Goal: Information Seeking & Learning: Learn about a topic

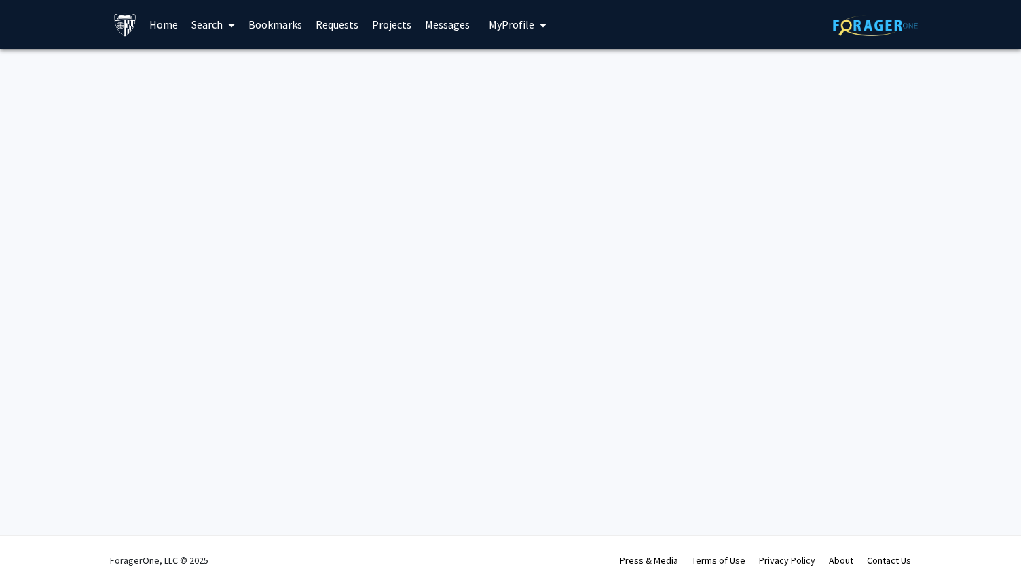
click at [159, 28] on link "Home" at bounding box center [164, 25] width 42 height 48
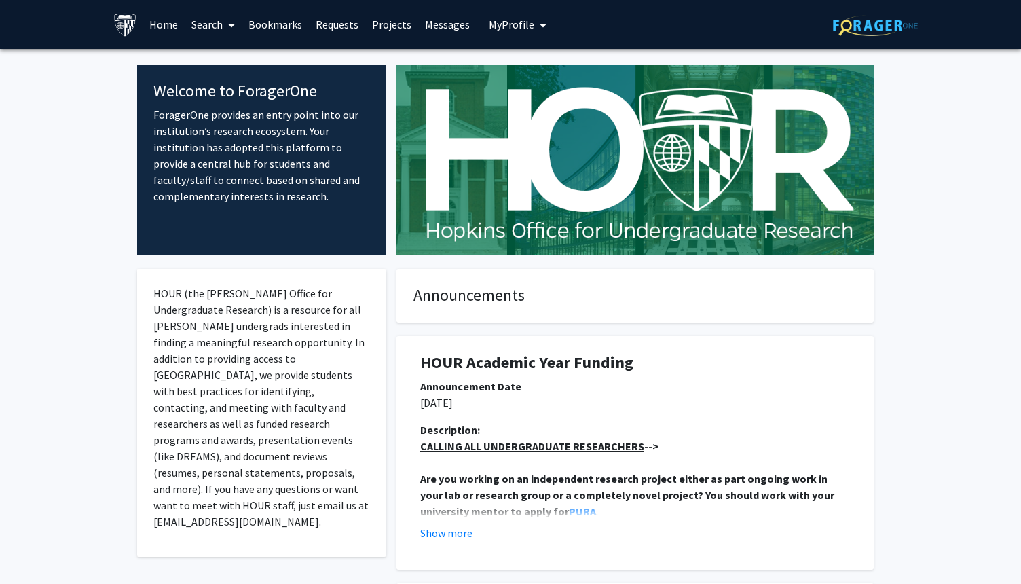
click at [202, 29] on link "Search" at bounding box center [213, 25] width 57 height 48
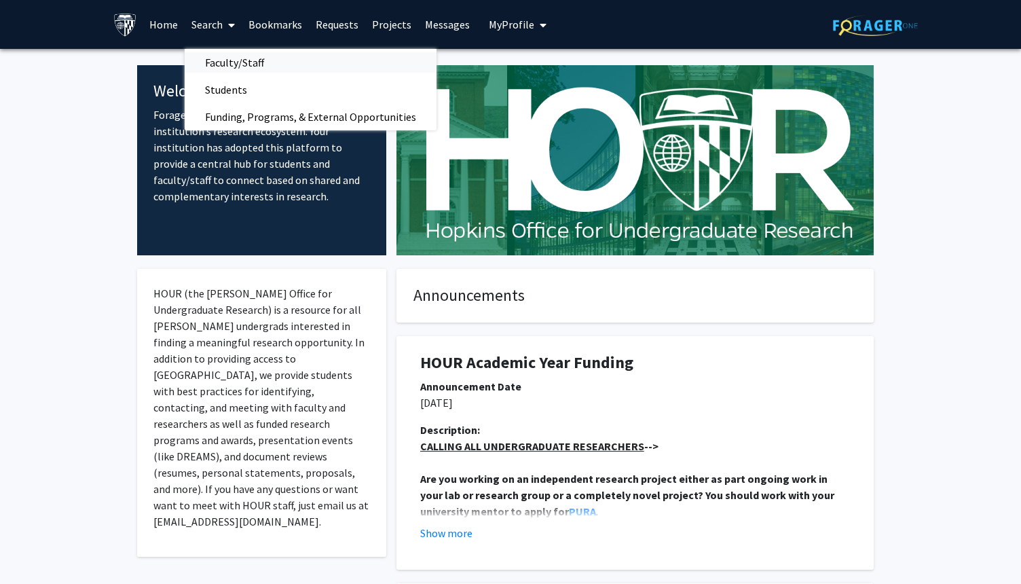
click at [223, 62] on span "Faculty/Staff" at bounding box center [235, 62] width 100 height 27
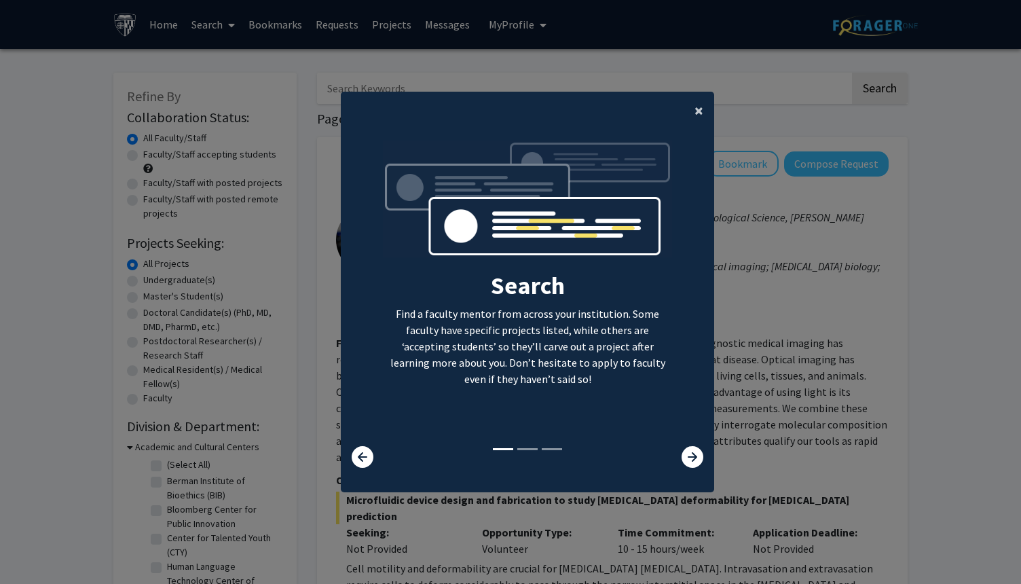
click at [694, 113] on button "×" at bounding box center [698, 111] width 31 height 38
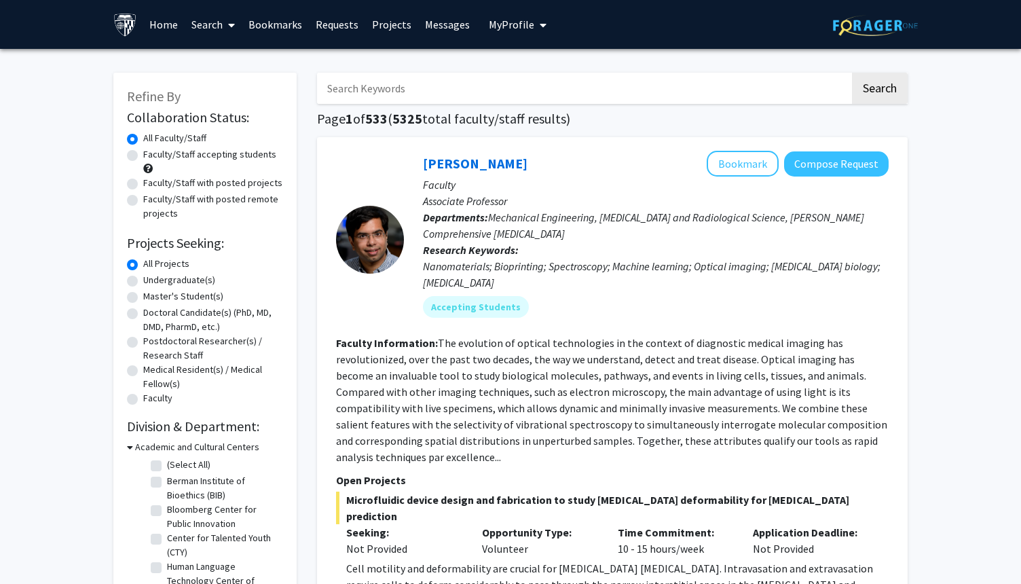
click at [184, 280] on label "Undergraduate(s)" at bounding box center [179, 280] width 72 height 14
click at [152, 280] on input "Undergraduate(s)" at bounding box center [147, 277] width 9 height 9
radio input "true"
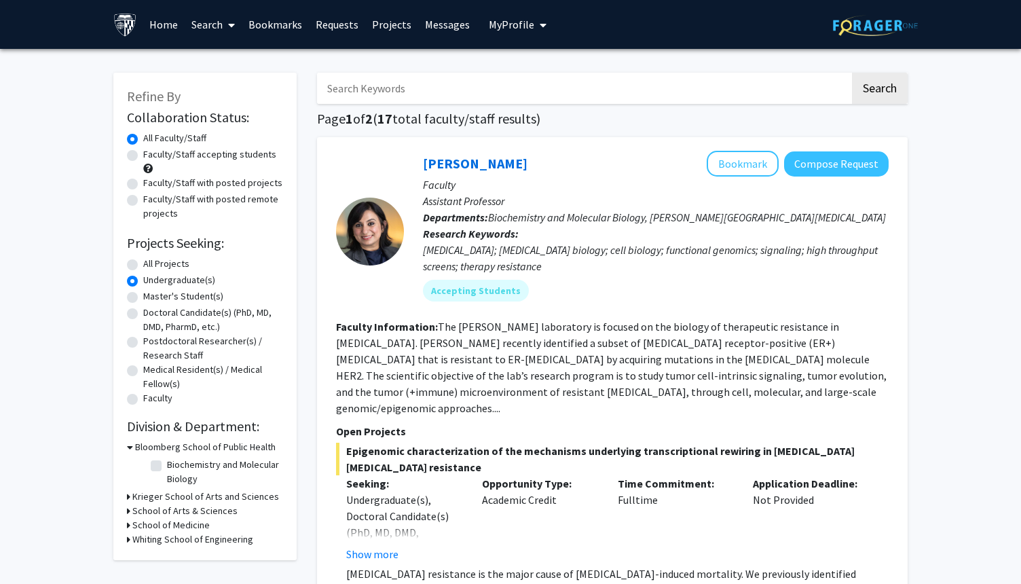
click at [222, 162] on div "Faculty/Staff accepting students" at bounding box center [205, 161] width 156 height 29
click at [221, 155] on label "Faculty/Staff accepting students" at bounding box center [209, 154] width 133 height 14
click at [152, 155] on input "Faculty/Staff accepting students" at bounding box center [147, 151] width 9 height 9
radio input "true"
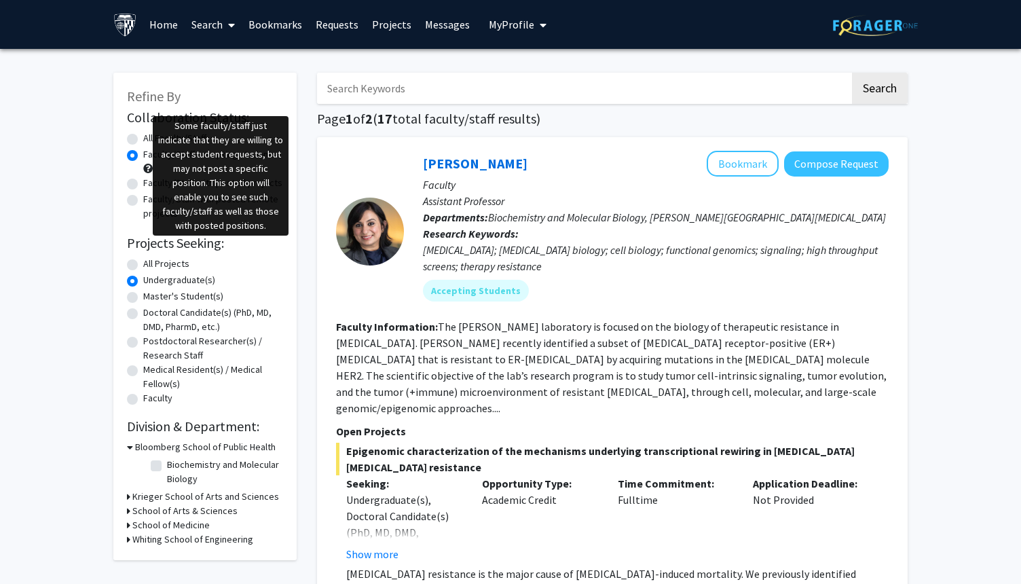
click at [147, 167] on span at bounding box center [148, 169] width 10 height 10
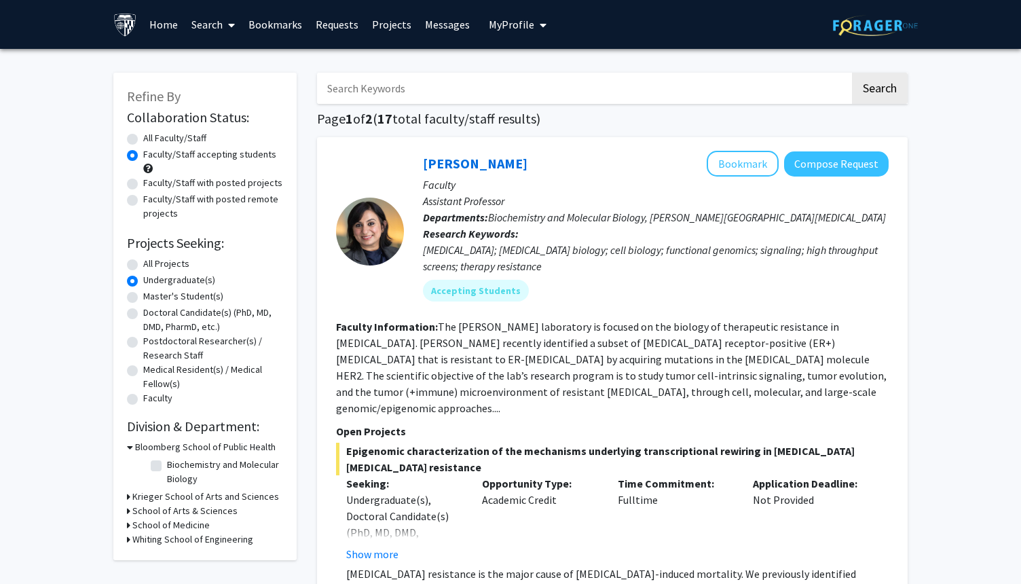
click at [192, 138] on label "All Faculty/Staff" at bounding box center [174, 138] width 63 height 14
click at [152, 138] on input "All Faculty/Staff" at bounding box center [147, 135] width 9 height 9
radio input "true"
click at [165, 267] on label "All Projects" at bounding box center [166, 264] width 46 height 14
click at [152, 265] on input "All Projects" at bounding box center [147, 261] width 9 height 9
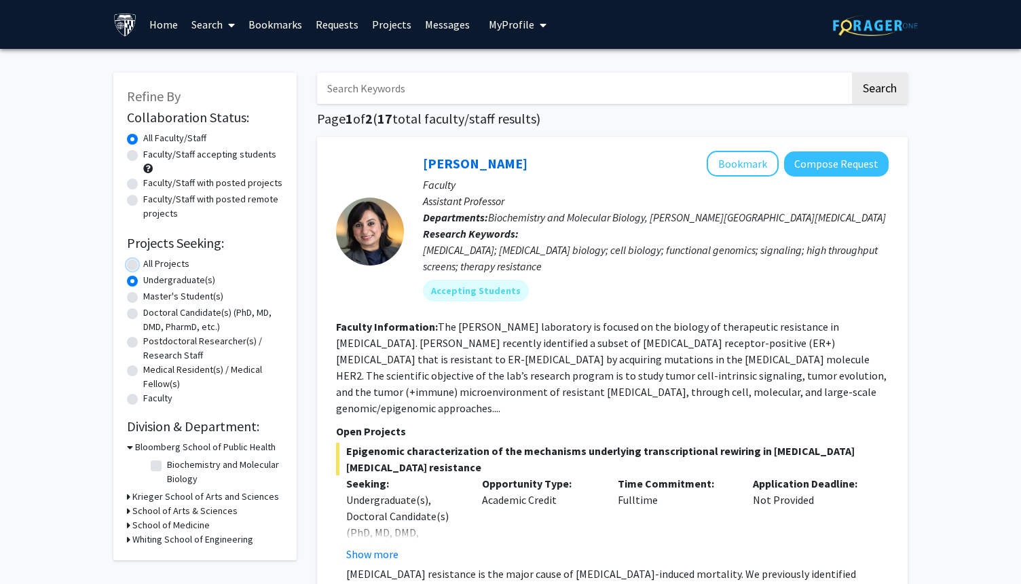
radio input "true"
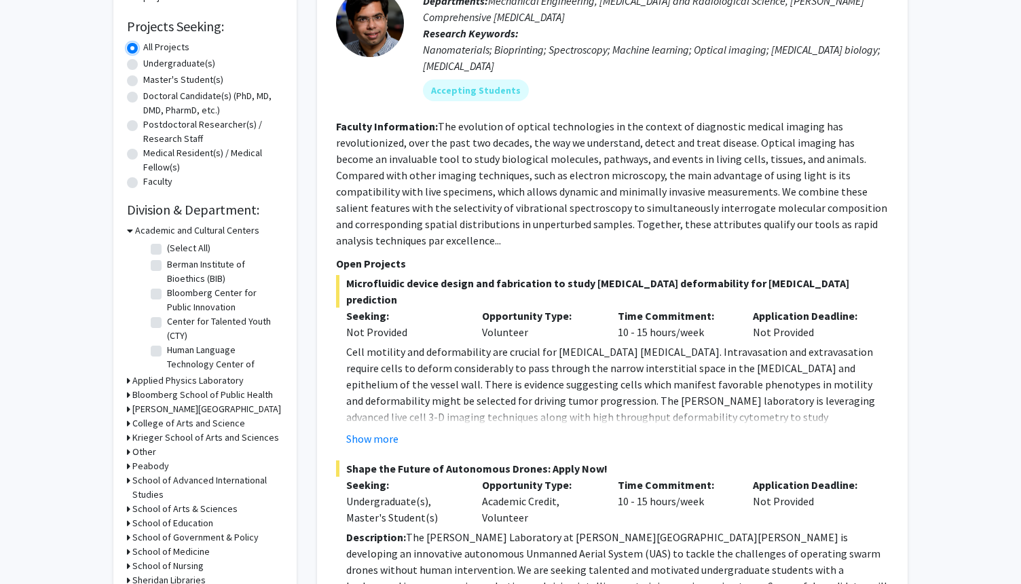
scroll to position [32, 0]
click at [132, 232] on icon at bounding box center [130, 230] width 6 height 14
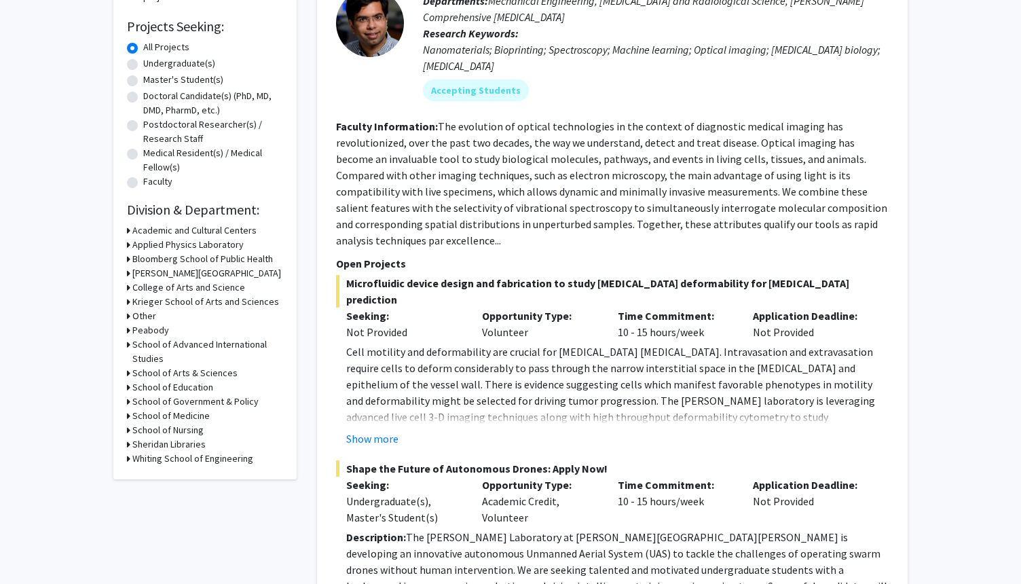
scroll to position [245, 0]
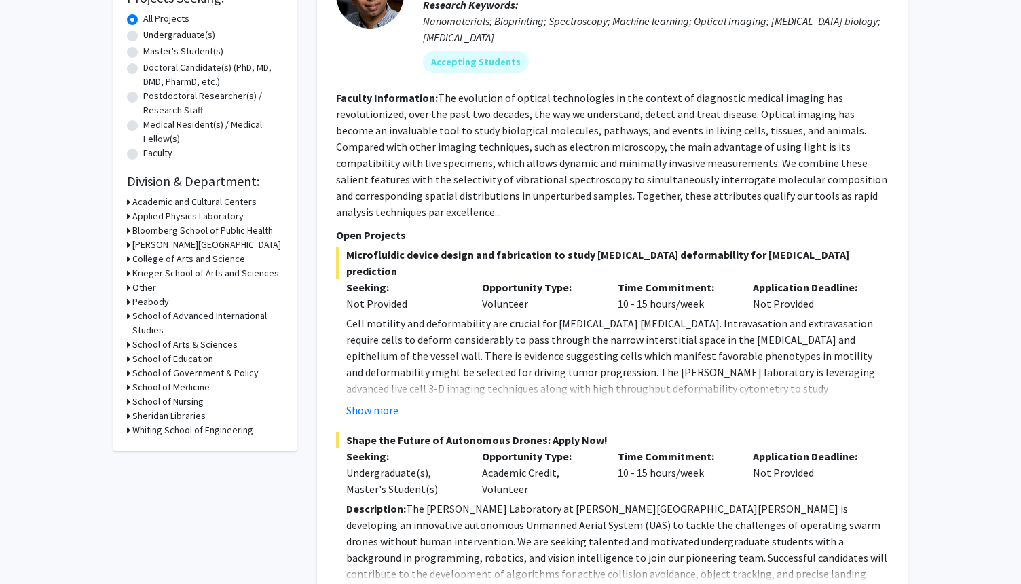
click at [176, 387] on h3 "School of Medicine" at bounding box center [170, 387] width 77 height 14
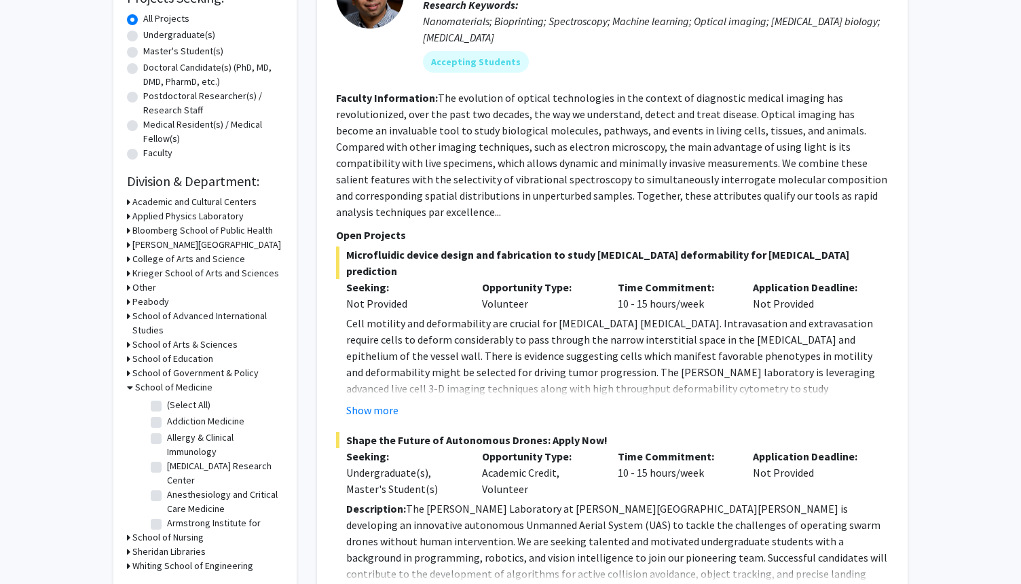
click at [176, 387] on h3 "School of Medicine" at bounding box center [173, 387] width 77 height 14
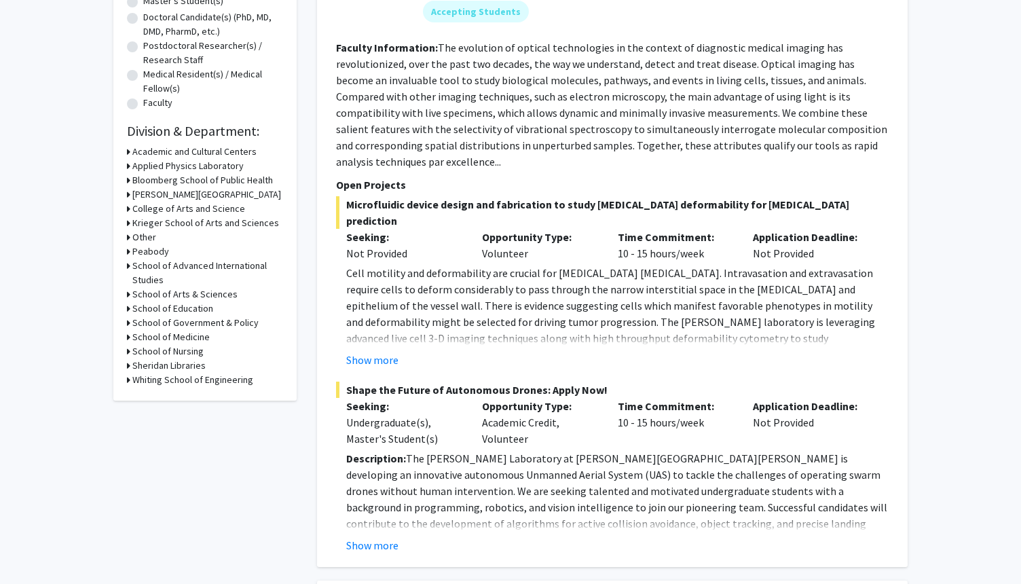
scroll to position [263, 0]
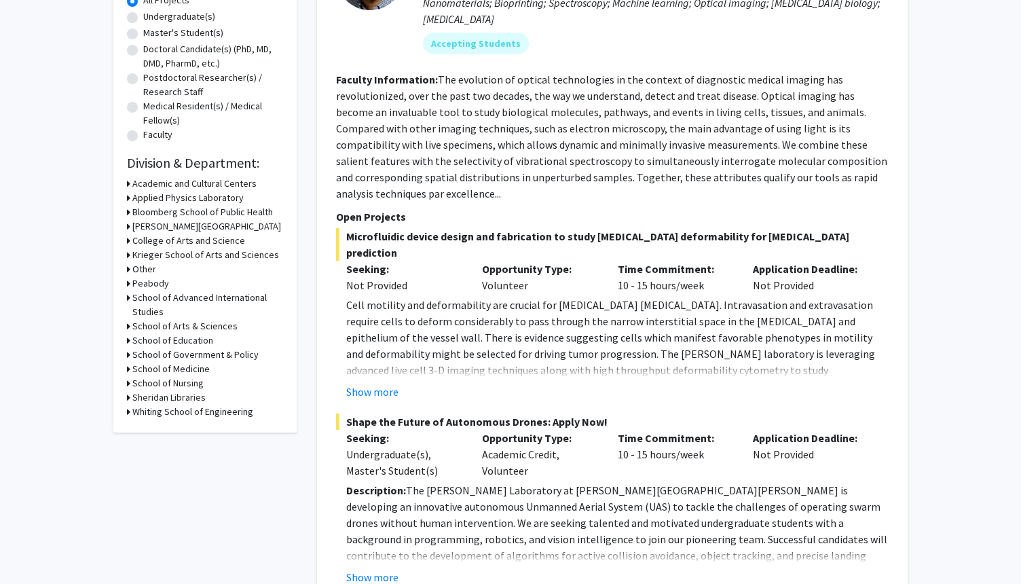
click at [192, 252] on h3 "Krieger School of Arts and Sciences" at bounding box center [205, 255] width 147 height 14
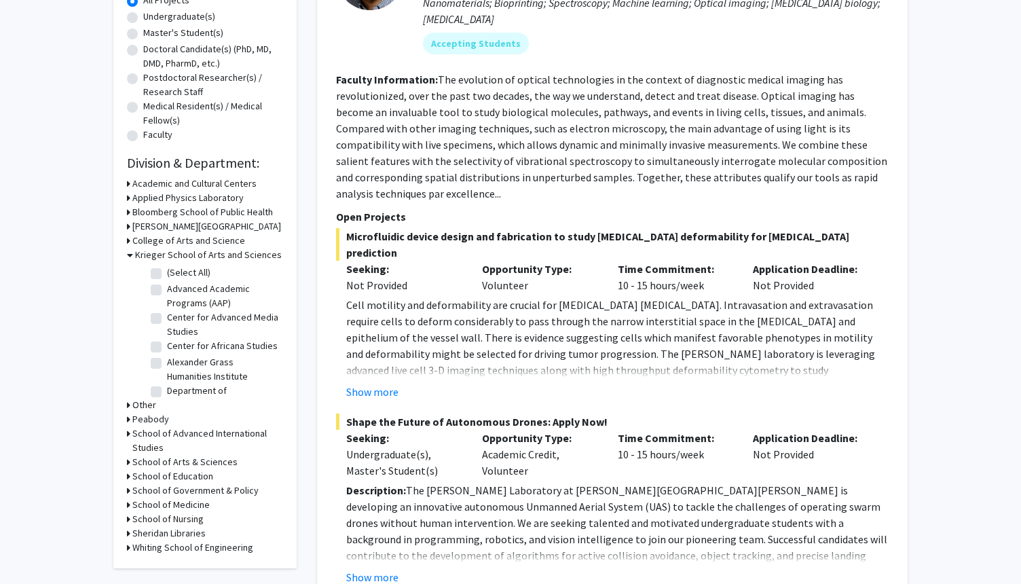
click at [192, 252] on h3 "Krieger School of Arts and Sciences" at bounding box center [208, 255] width 147 height 14
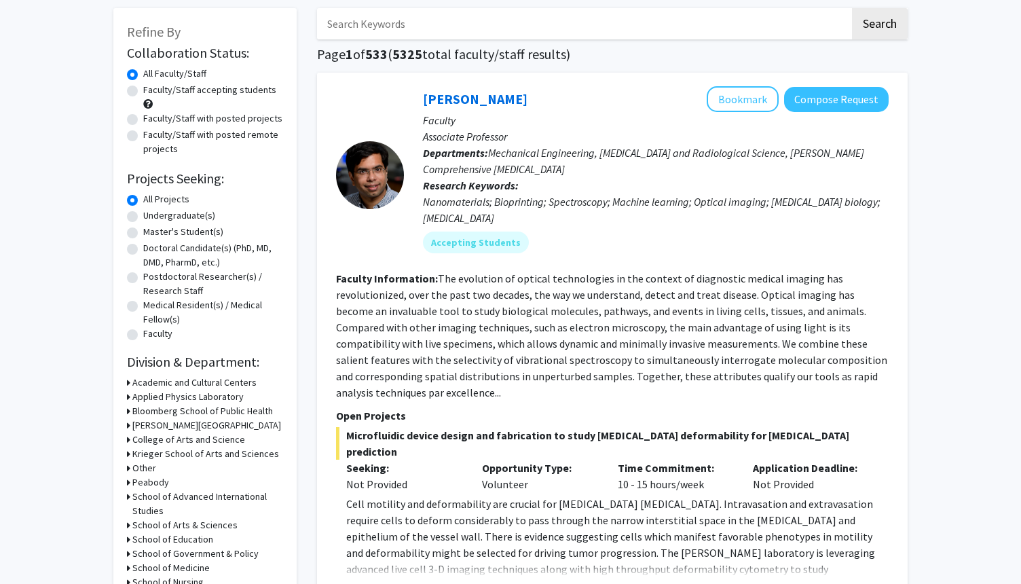
scroll to position [0, 0]
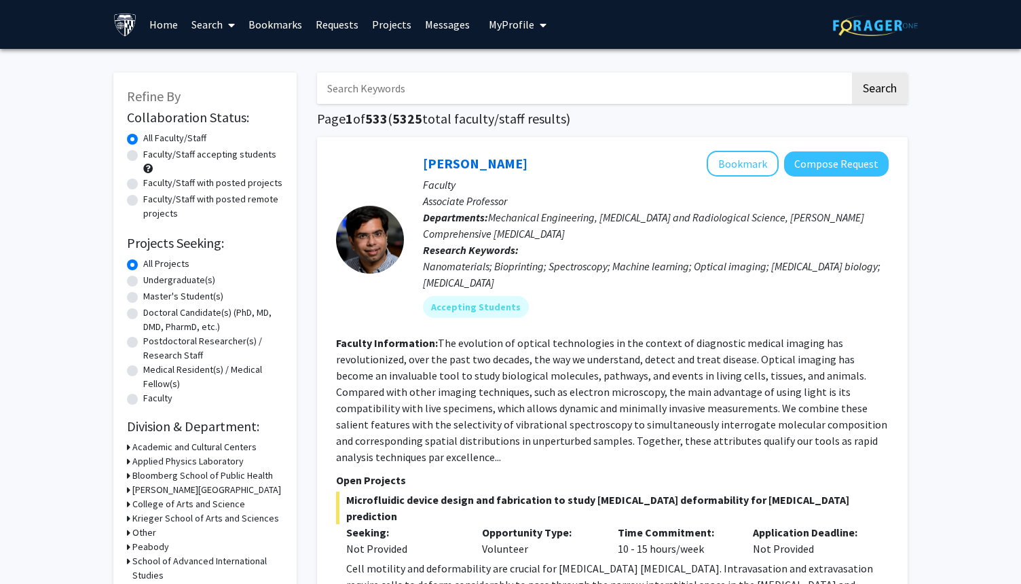
click at [194, 282] on label "Undergraduate(s)" at bounding box center [179, 280] width 72 height 14
click at [152, 282] on input "Undergraduate(s)" at bounding box center [147, 277] width 9 height 9
radio input "true"
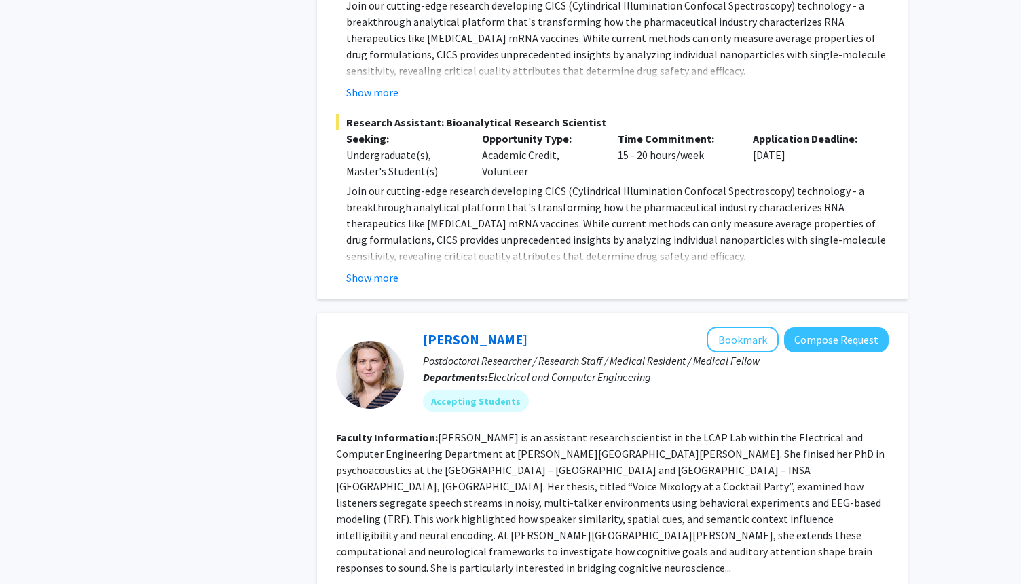
scroll to position [2247, 0]
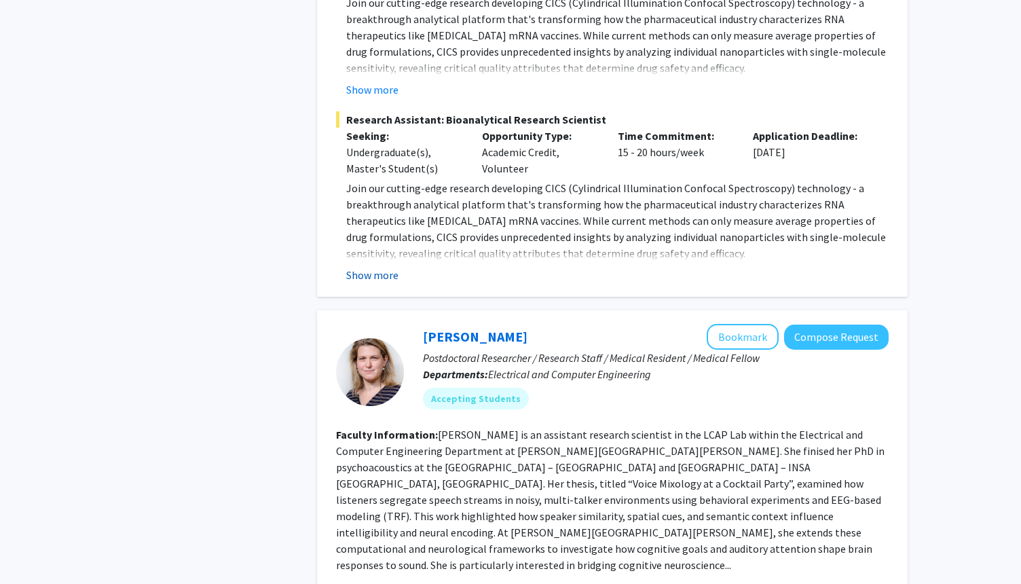
click at [389, 267] on button "Show more" at bounding box center [372, 275] width 52 height 16
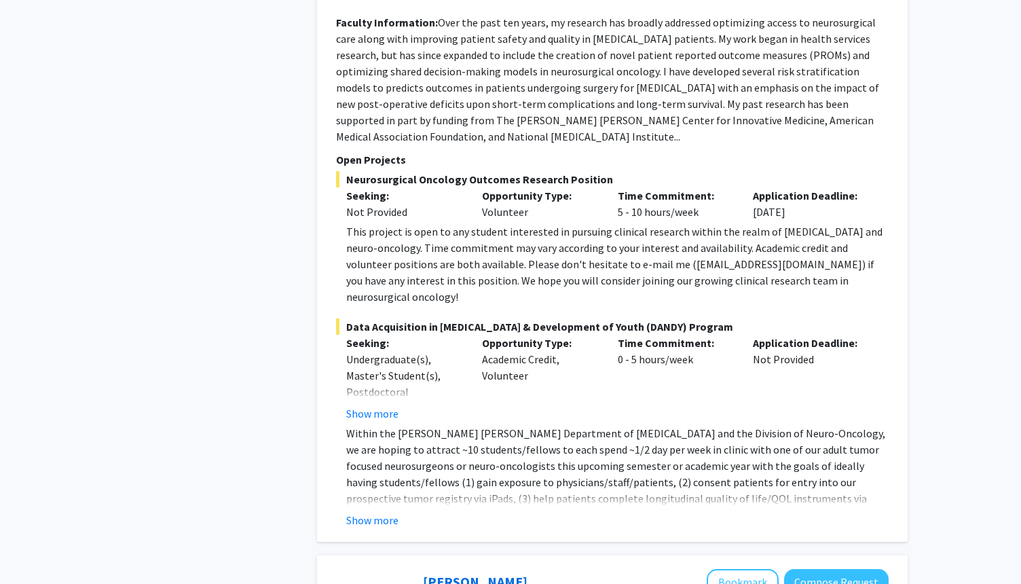
scroll to position [5323, 0]
click at [373, 511] on button "Show more" at bounding box center [372, 519] width 52 height 16
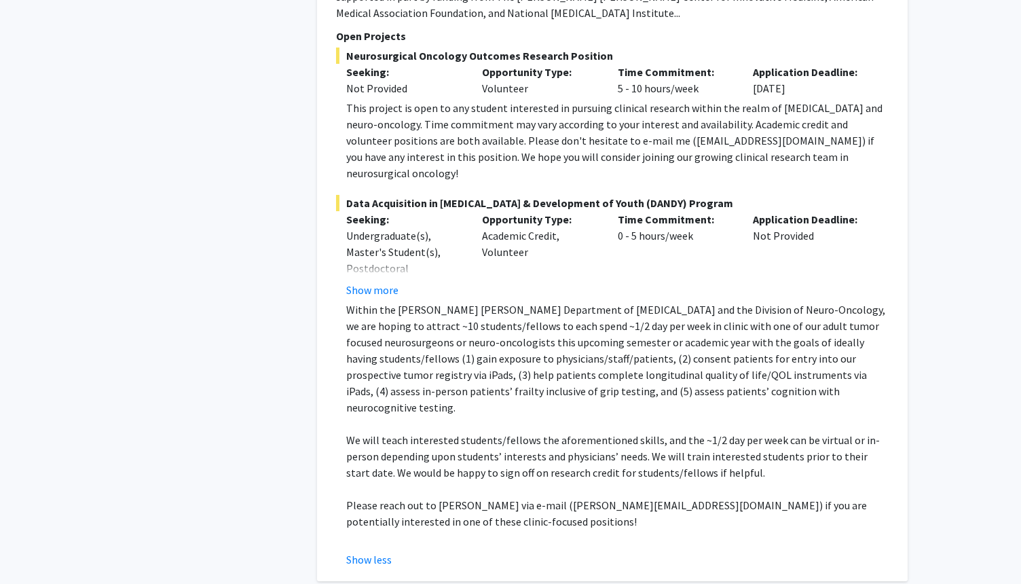
scroll to position [5444, 0]
click at [388, 283] on button "Show more" at bounding box center [372, 291] width 52 height 16
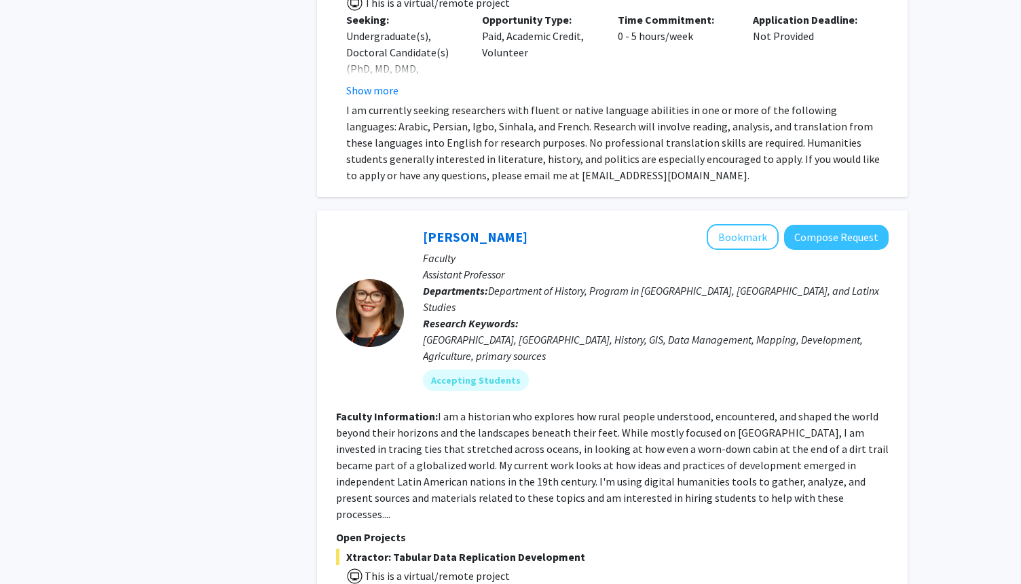
scroll to position [6613, 0]
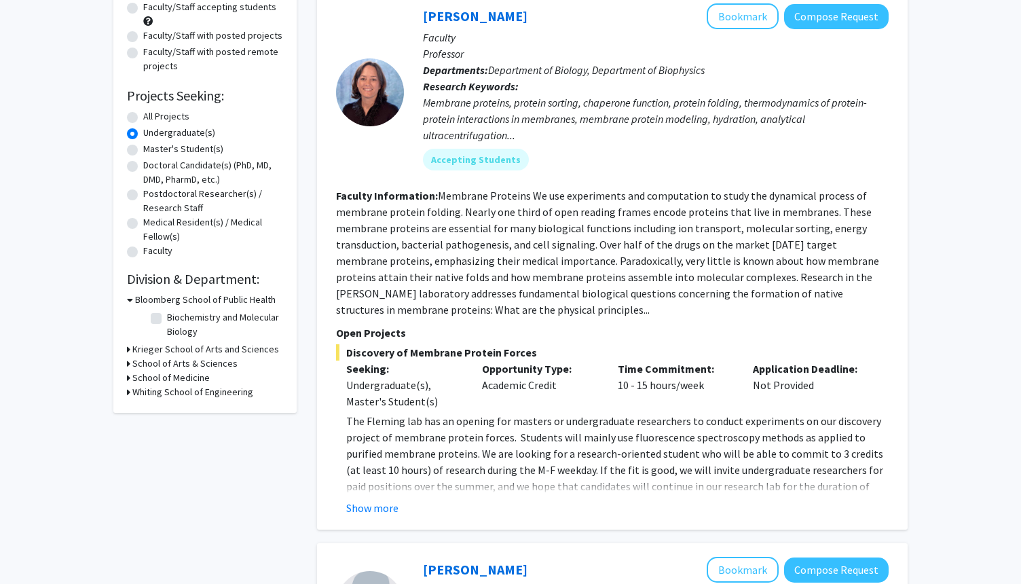
scroll to position [148, 0]
click at [386, 502] on button "Show more" at bounding box center [372, 507] width 52 height 16
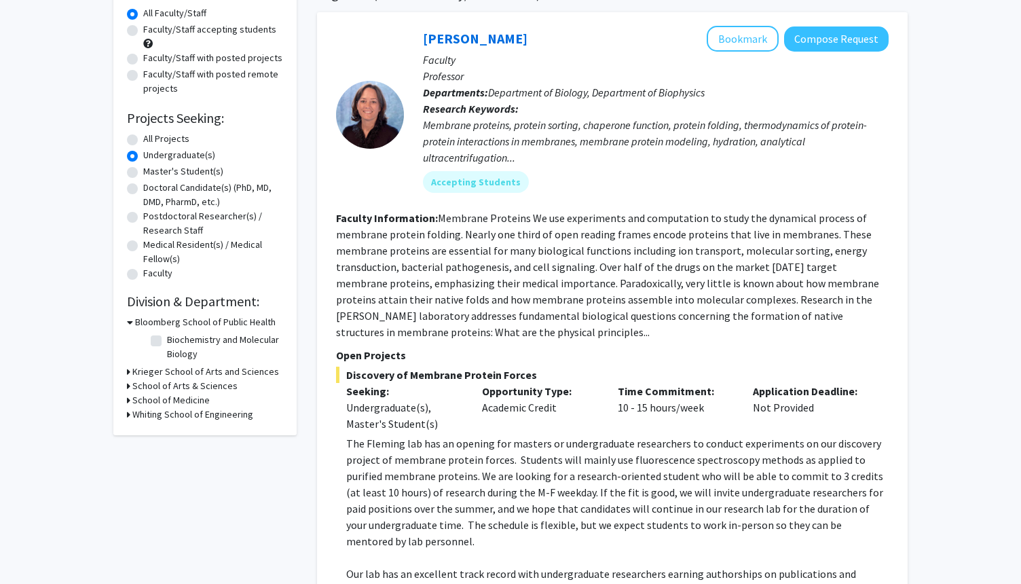
scroll to position [119, 0]
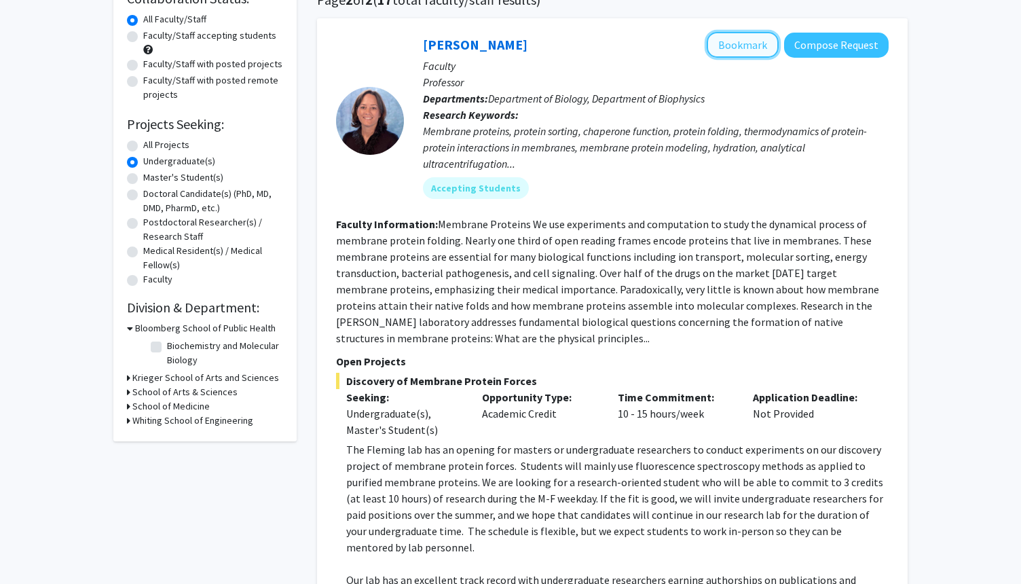
click at [757, 41] on button "Bookmark" at bounding box center [743, 45] width 72 height 26
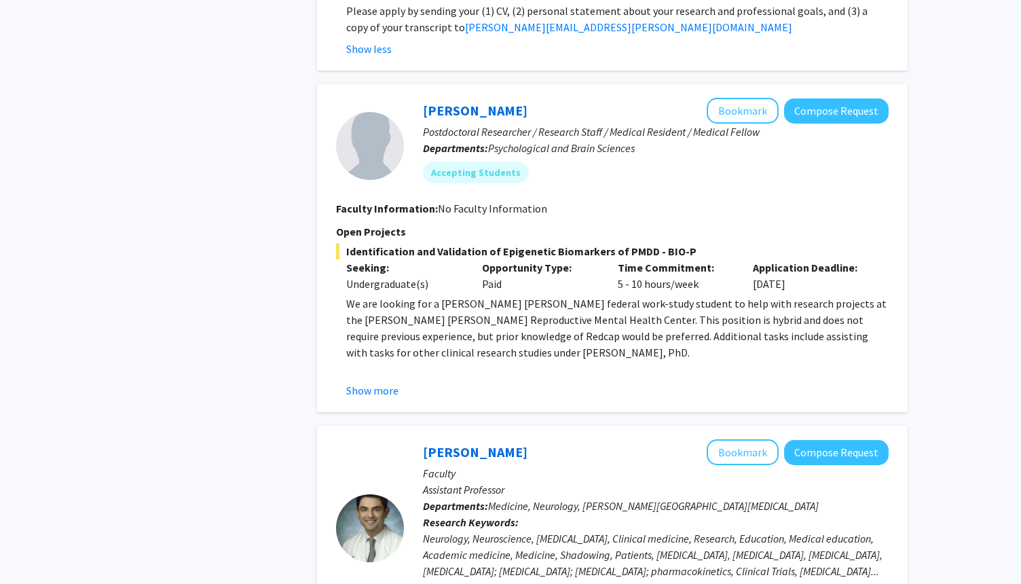
scroll to position [792, 0]
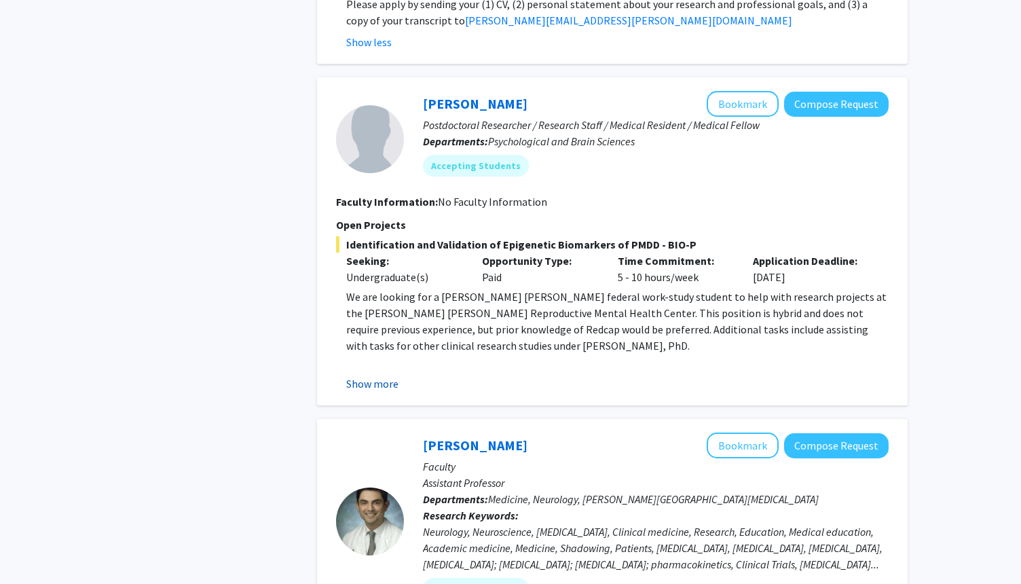
click at [359, 375] on button "Show more" at bounding box center [372, 383] width 52 height 16
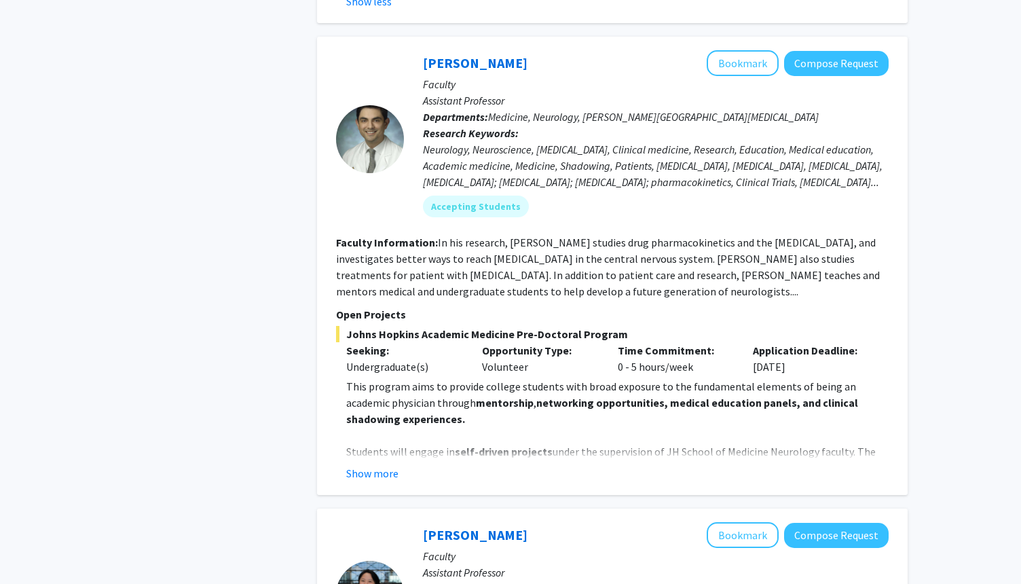
scroll to position [1361, 0]
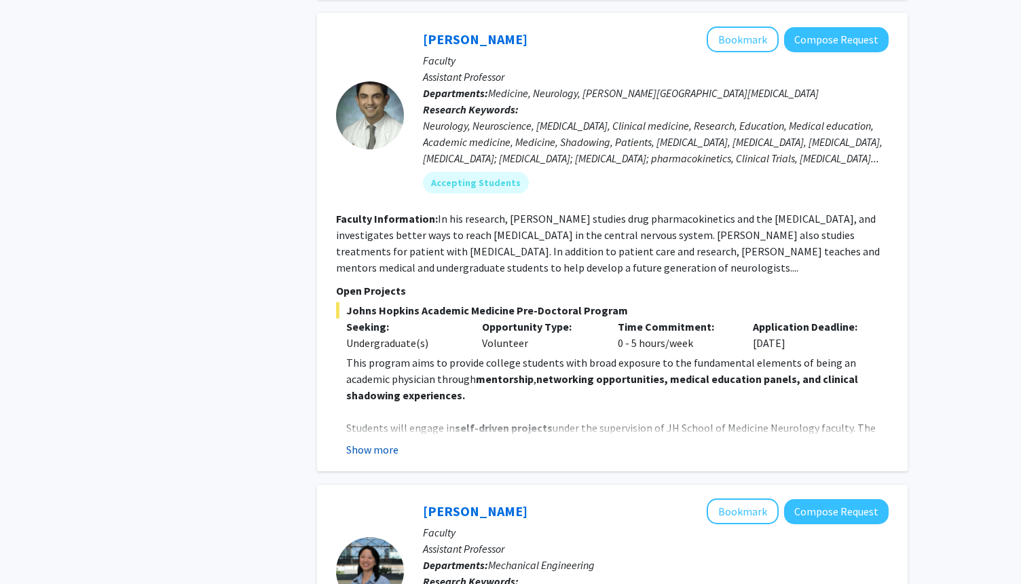
click at [381, 441] on button "Show more" at bounding box center [372, 449] width 52 height 16
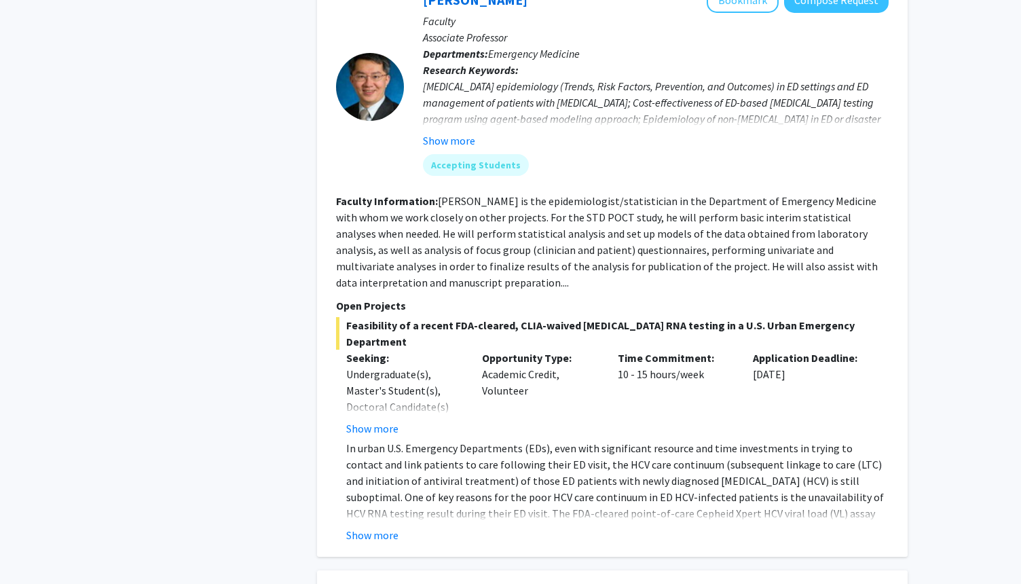
scroll to position [3555, 0]
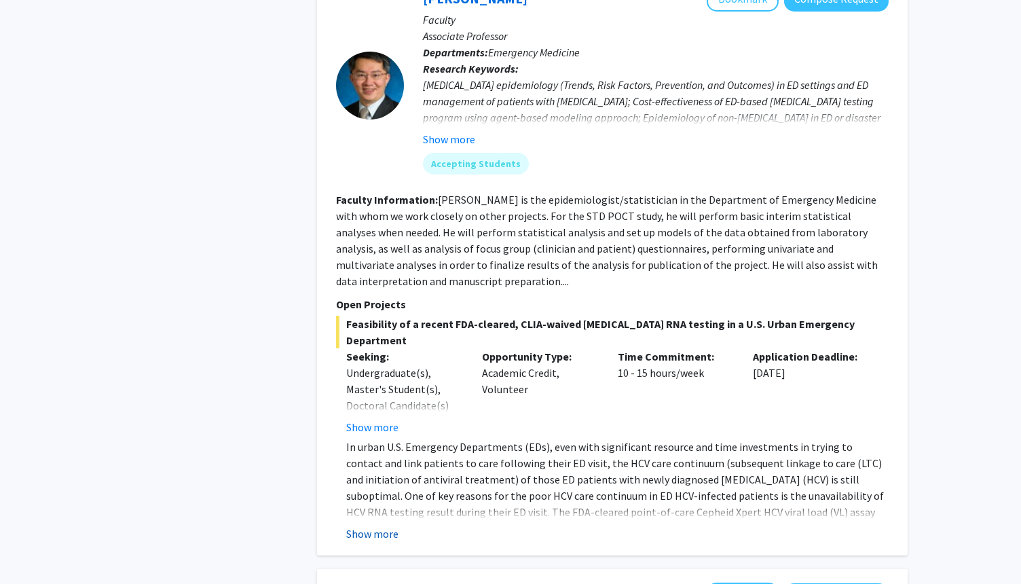
click at [385, 525] on button "Show more" at bounding box center [372, 533] width 52 height 16
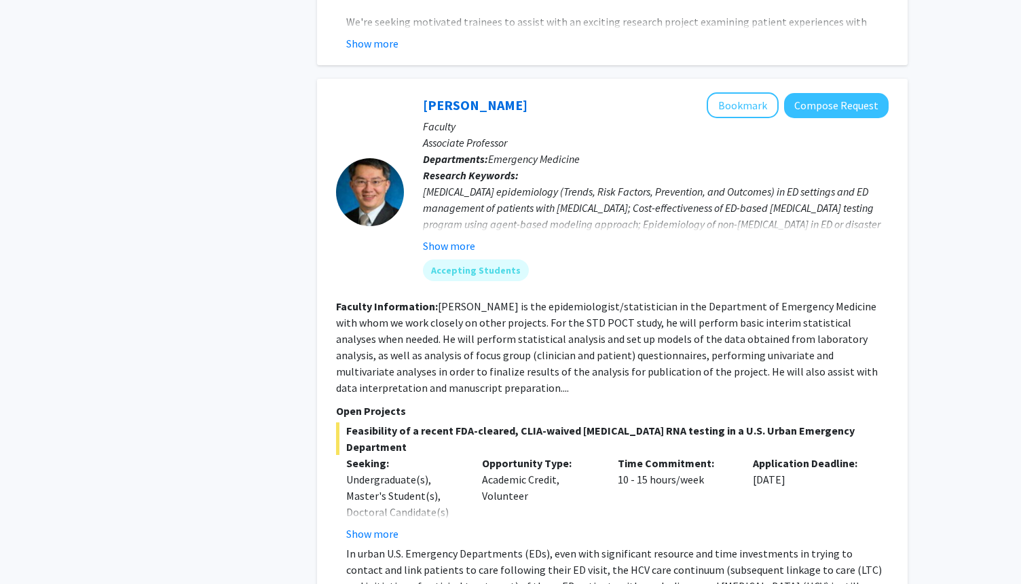
scroll to position [3424, 0]
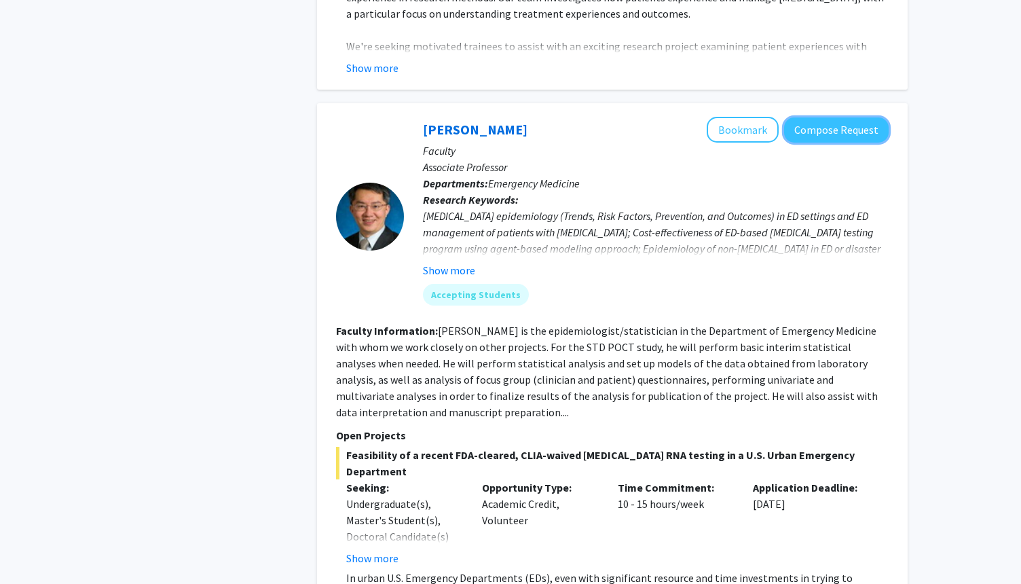
drag, startPoint x: 820, startPoint y: 81, endPoint x: 749, endPoint y: 157, distance: 103.7
click at [749, 157] on div "[PERSON_NAME] Bookmark Compose Request Faculty Associate Professor Departments:…" at bounding box center [646, 216] width 485 height 199
click at [748, 117] on button "Bookmark" at bounding box center [743, 130] width 72 height 26
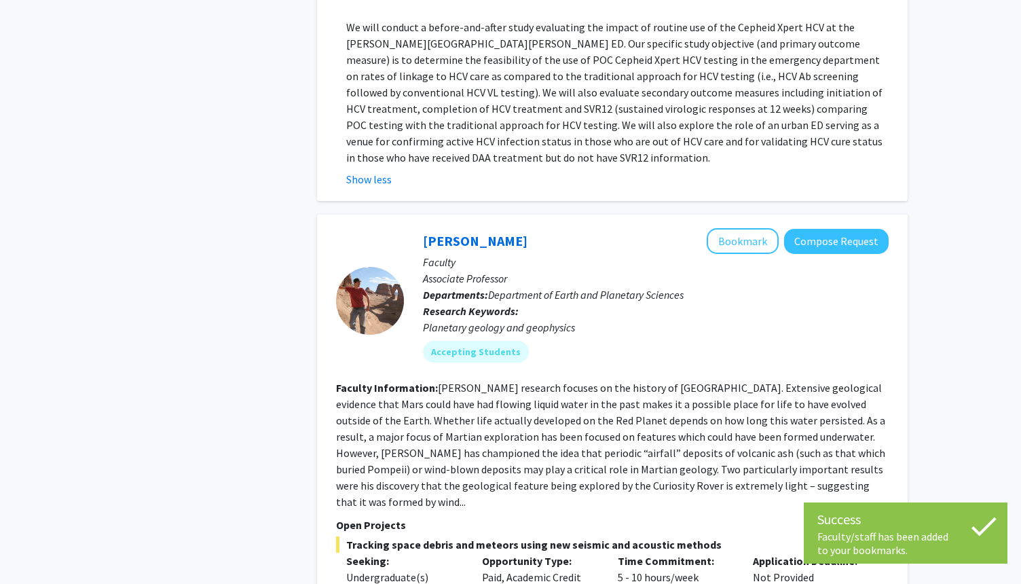
scroll to position [4278, 0]
